Goal: Find contact information: Obtain details needed to contact an individual or organization

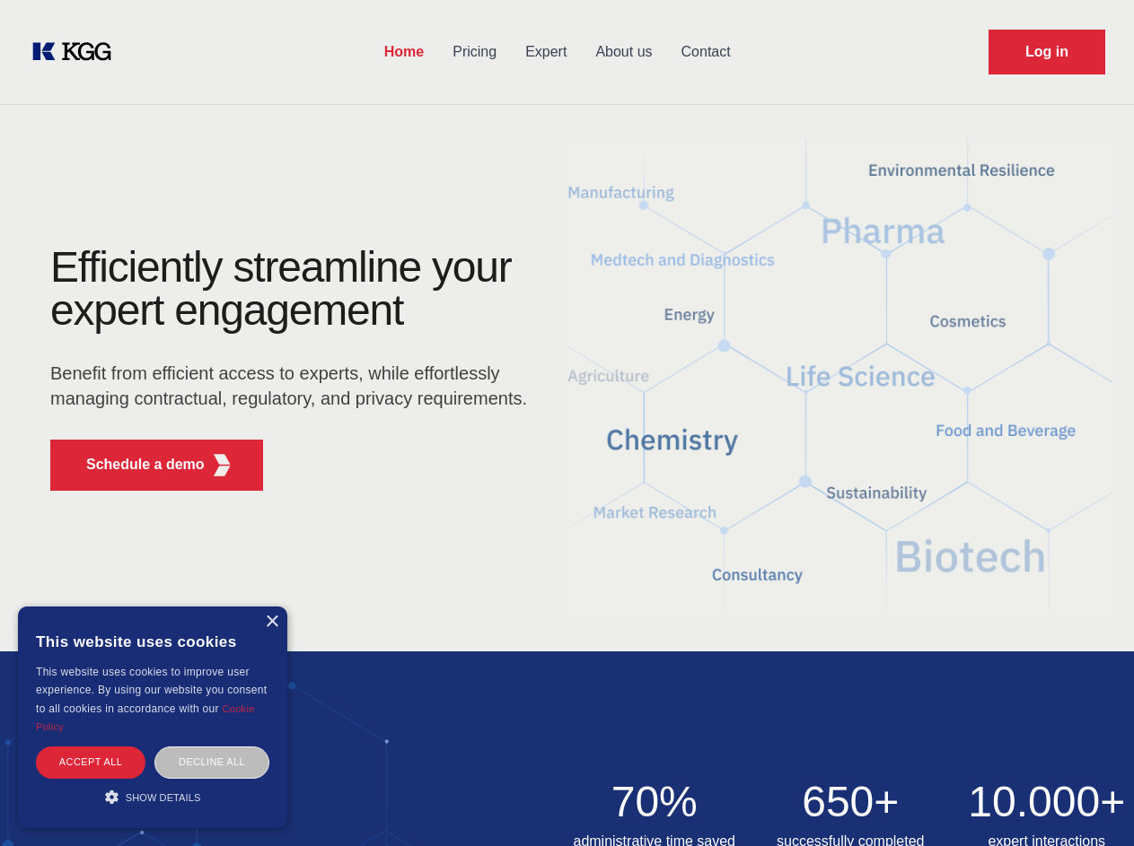
click at [566, 423] on div "Efficiently streamline your expert engagement Benefit from efficient access to …" at bounding box center [295, 375] width 546 height 259
click at [135, 465] on p "Schedule a demo" at bounding box center [145, 465] width 118 height 22
click at [271, 622] on div "× This website uses cookies This website uses cookies to improve user experienc…" at bounding box center [152, 718] width 269 height 222
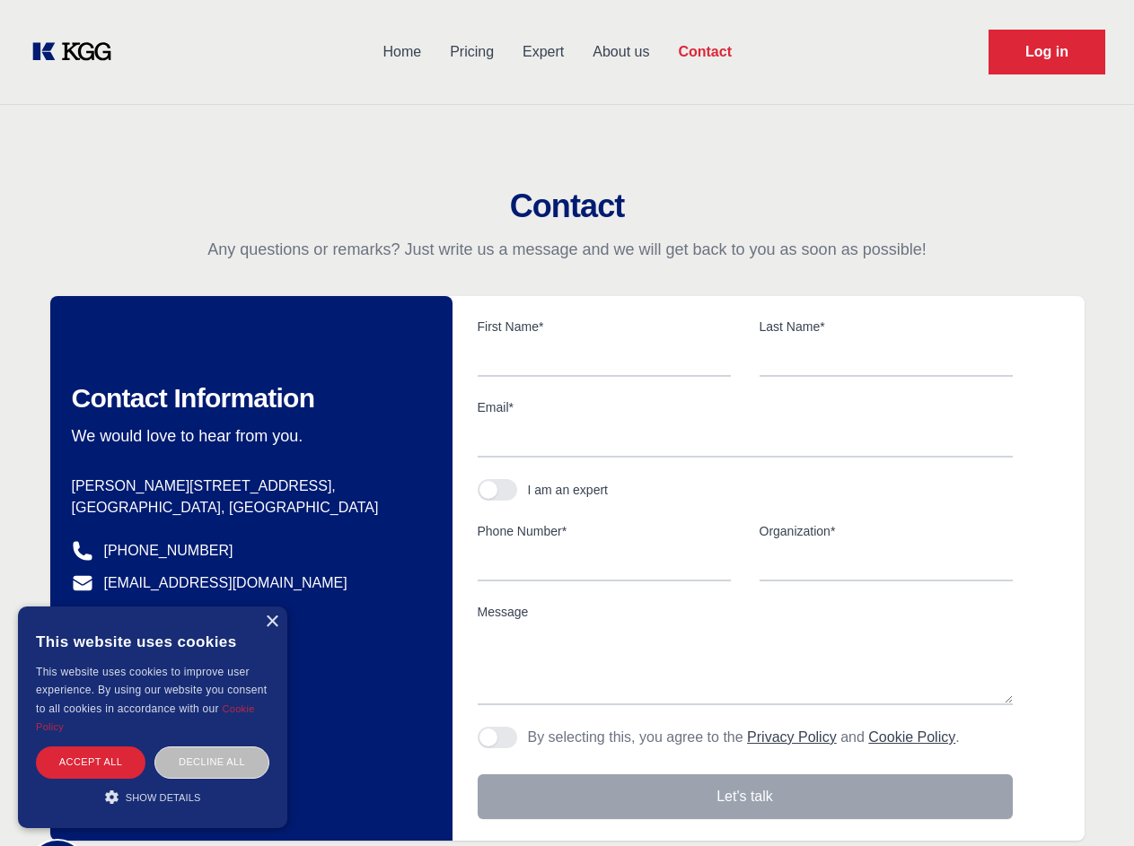
click at [91, 762] on div "Accept all" at bounding box center [90, 762] width 109 height 31
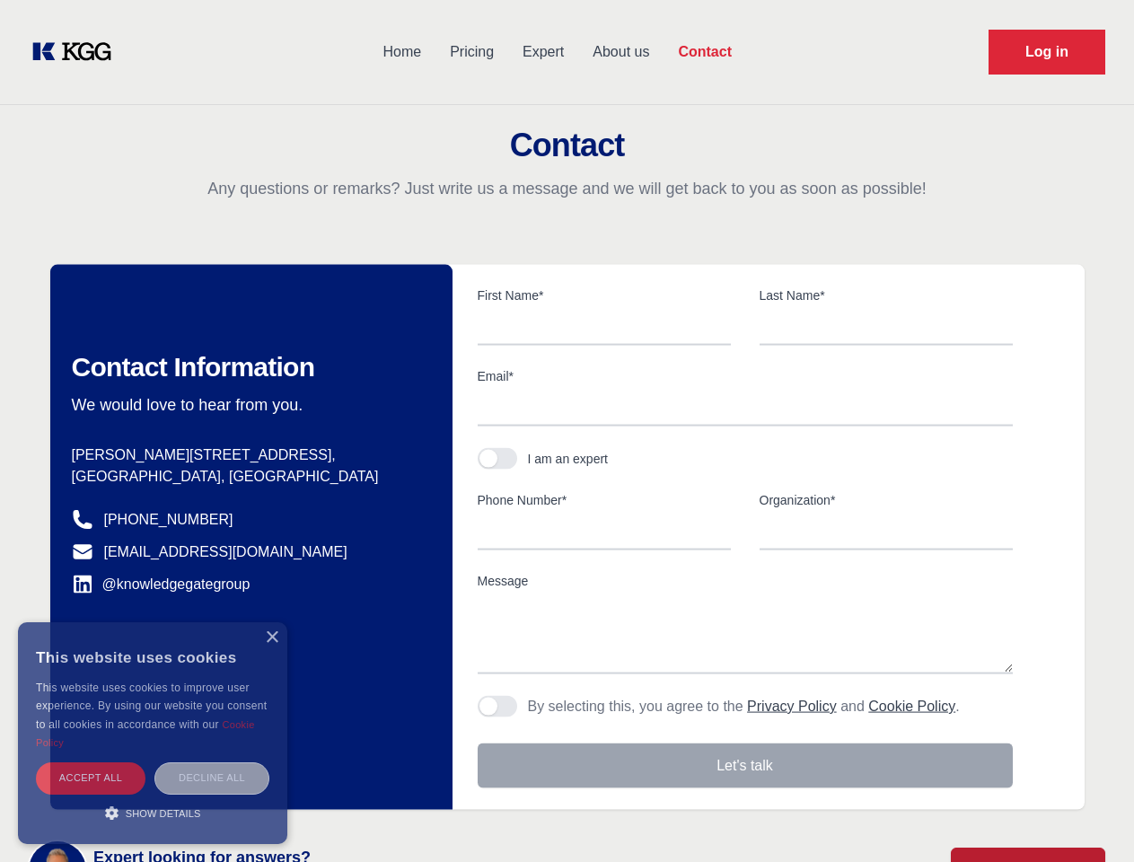
click at [212, 762] on div "Decline all" at bounding box center [211, 777] width 115 height 31
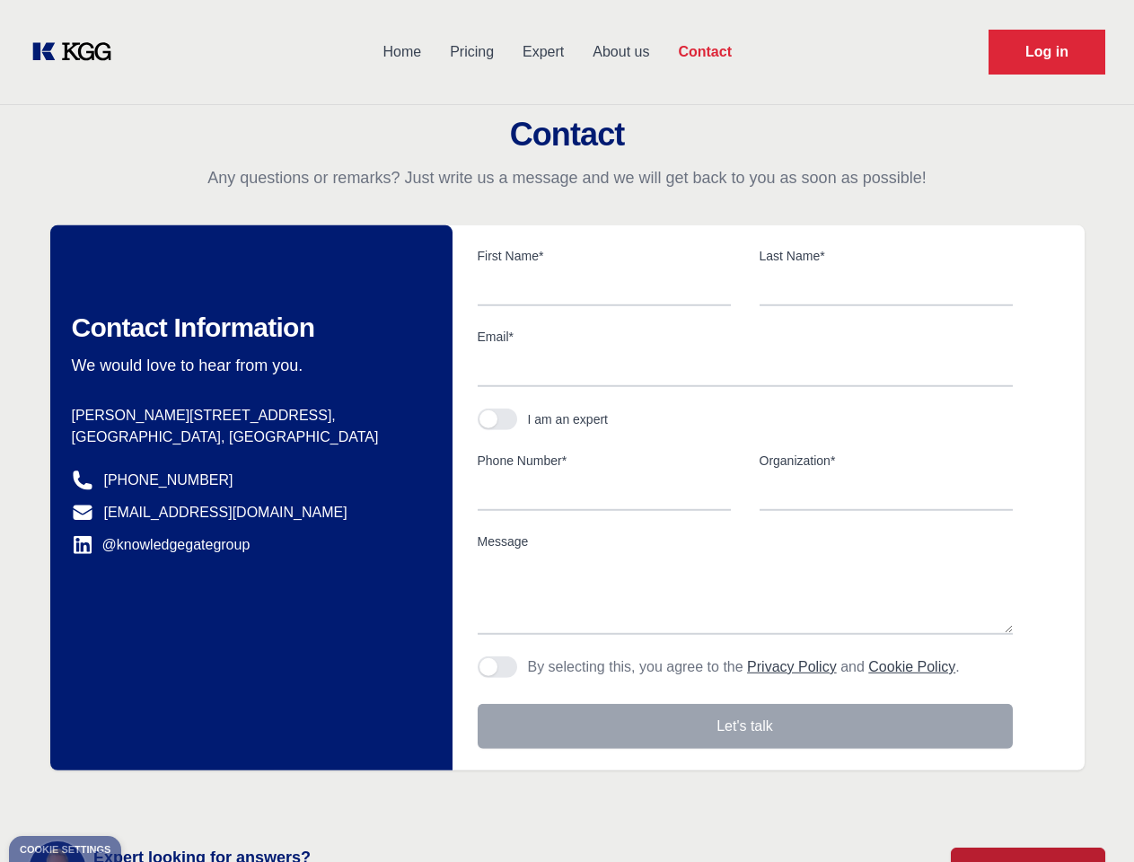
click at [153, 797] on main "Contact Any questions or remarks? Just write us a message and we will get back …" at bounding box center [567, 467] width 1134 height 934
